Goal: Check status: Check status

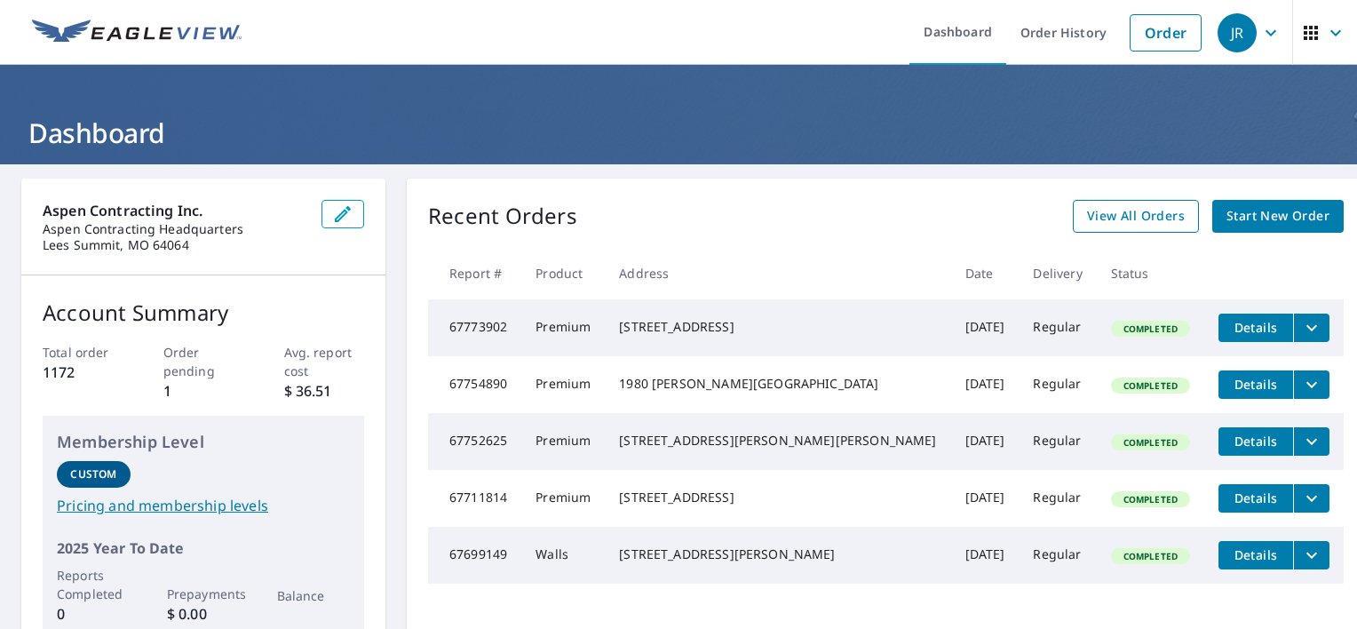
click at [1113, 223] on span "View All Orders" at bounding box center [1136, 216] width 98 height 22
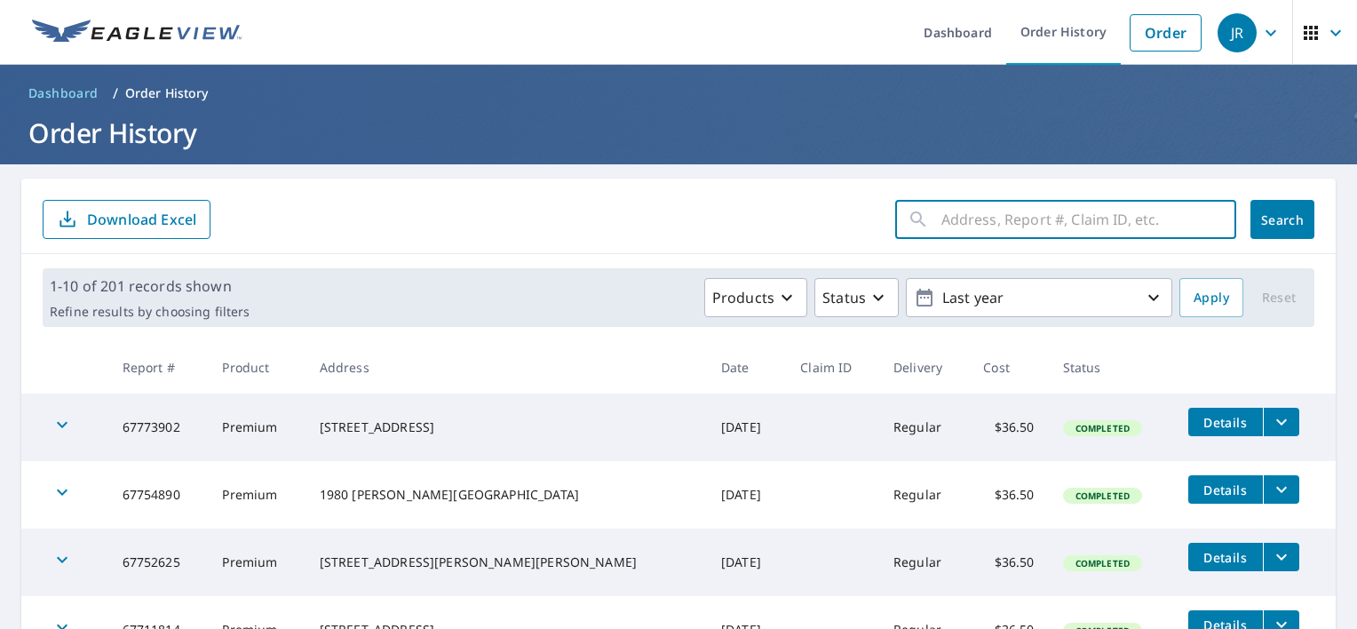
click at [1035, 219] on input "text" at bounding box center [1089, 220] width 295 height 50
type input "1512"
click button "Search" at bounding box center [1283, 219] width 64 height 39
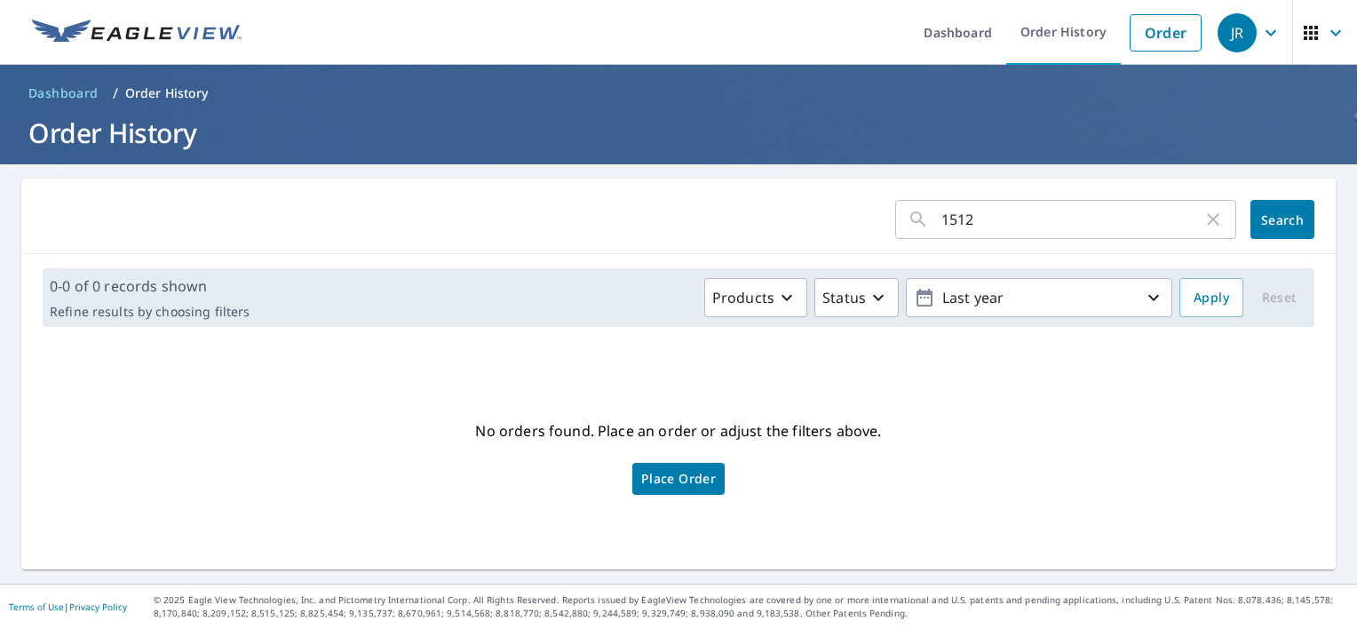
click at [989, 217] on input "1512" at bounding box center [1072, 220] width 261 height 50
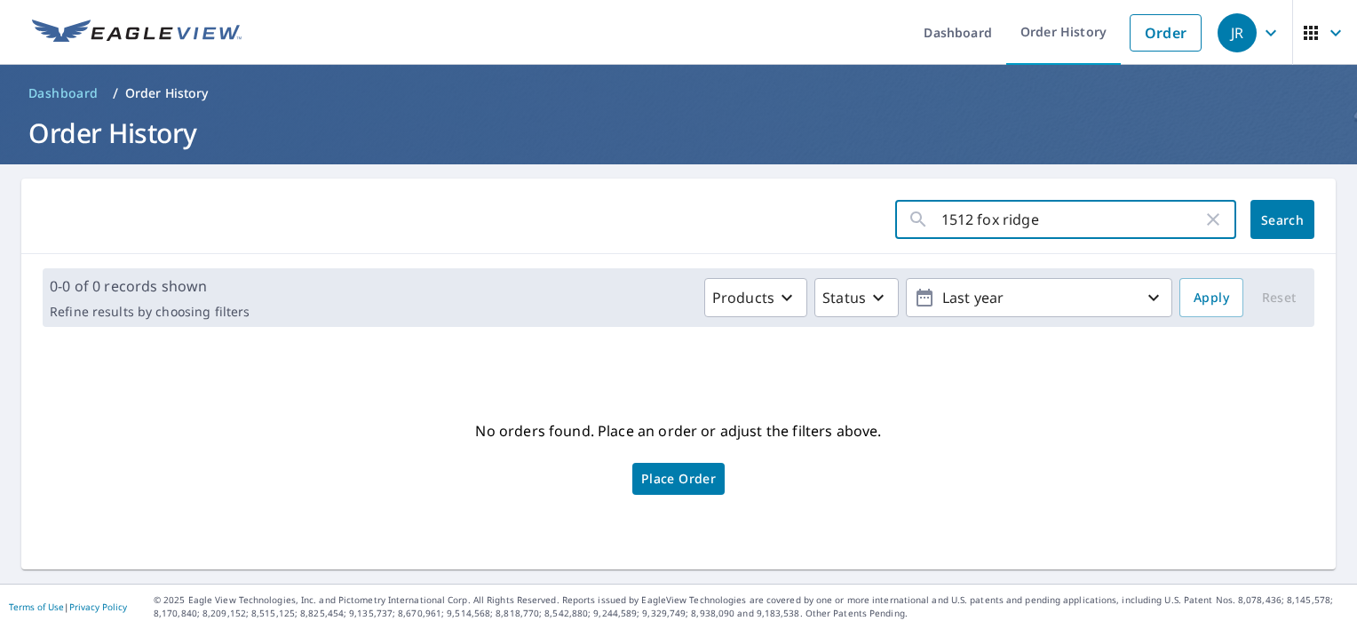
type input "1512 fox ridge"
click button "Search" at bounding box center [1283, 219] width 64 height 39
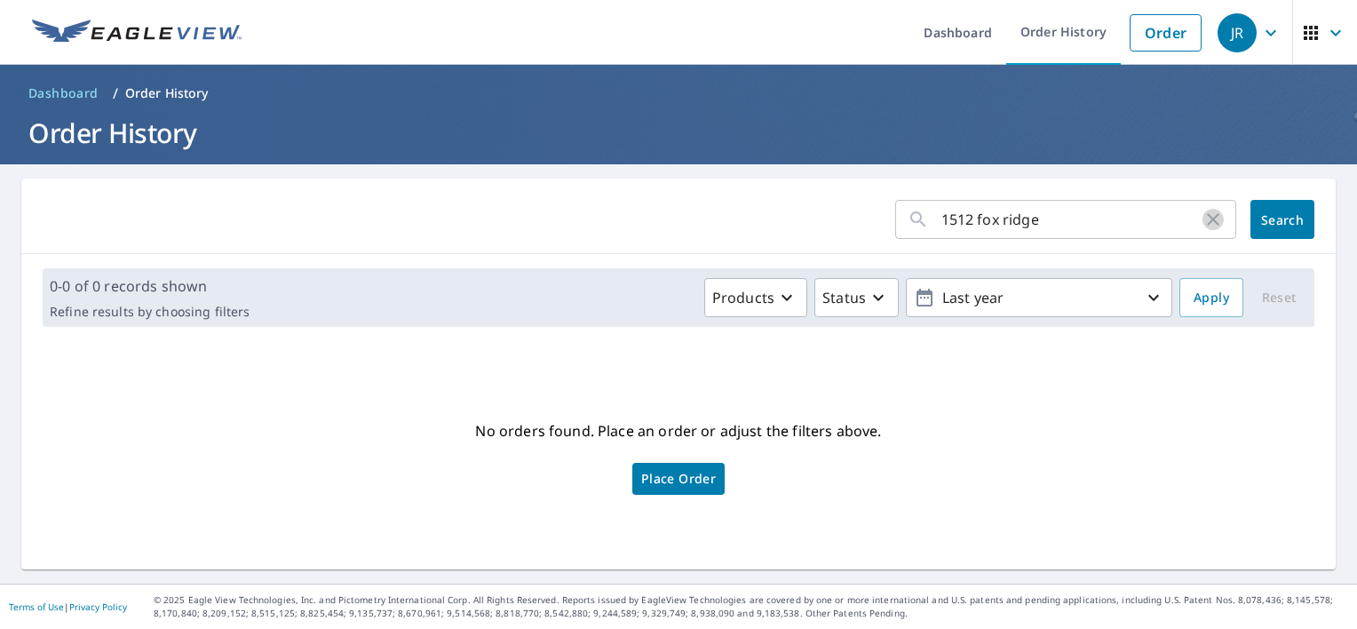
click at [1207, 220] on icon "button" at bounding box center [1213, 219] width 12 height 12
